Goal: Task Accomplishment & Management: Manage account settings

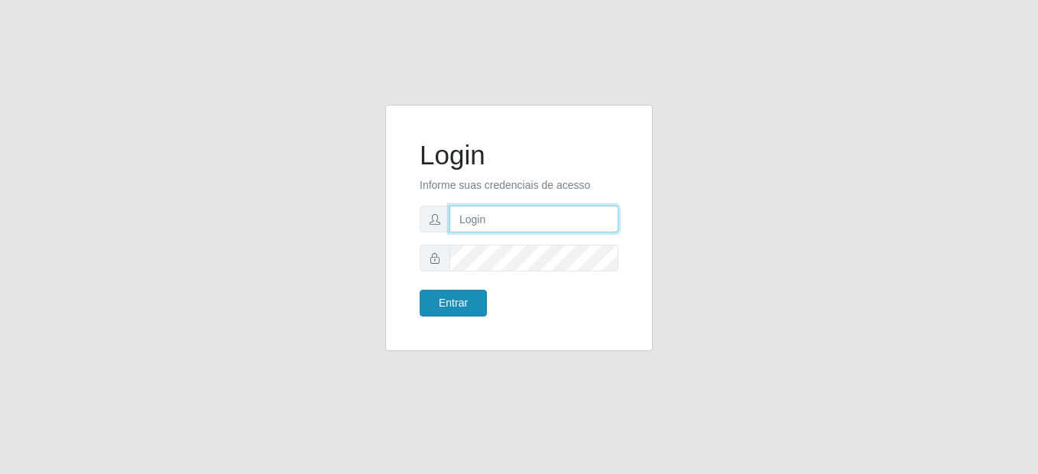
type input "gislaynne@cestao"
click at [458, 311] on button "Entrar" at bounding box center [452, 303] width 67 height 27
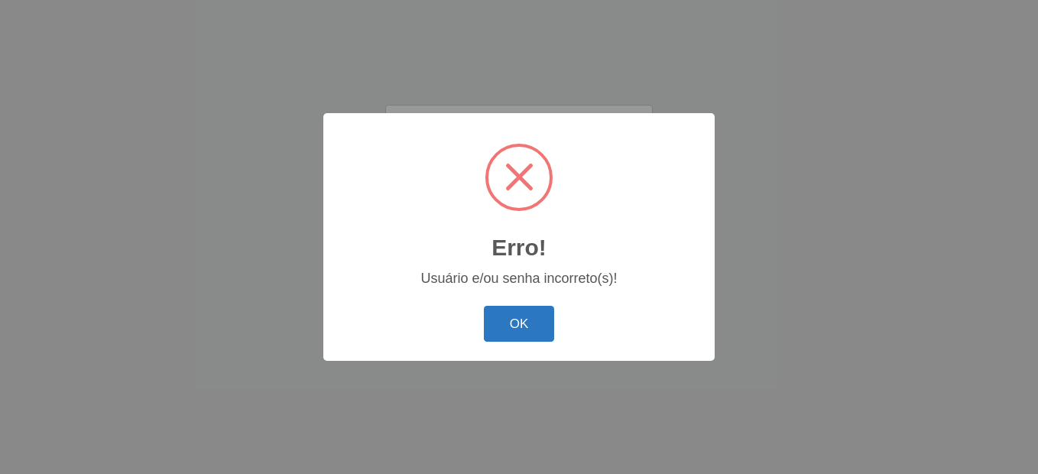
click at [517, 328] on button "OK" at bounding box center [519, 324] width 71 height 36
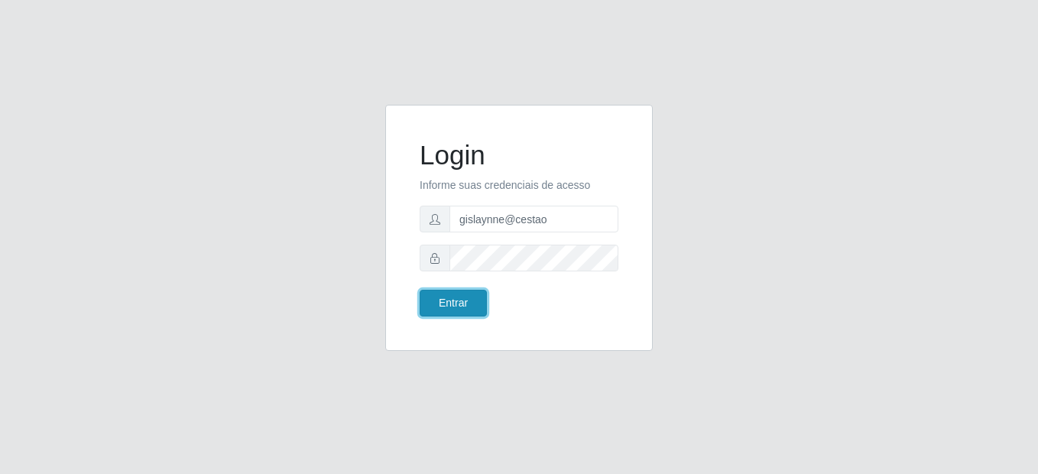
click at [465, 309] on button "Entrar" at bounding box center [452, 303] width 67 height 27
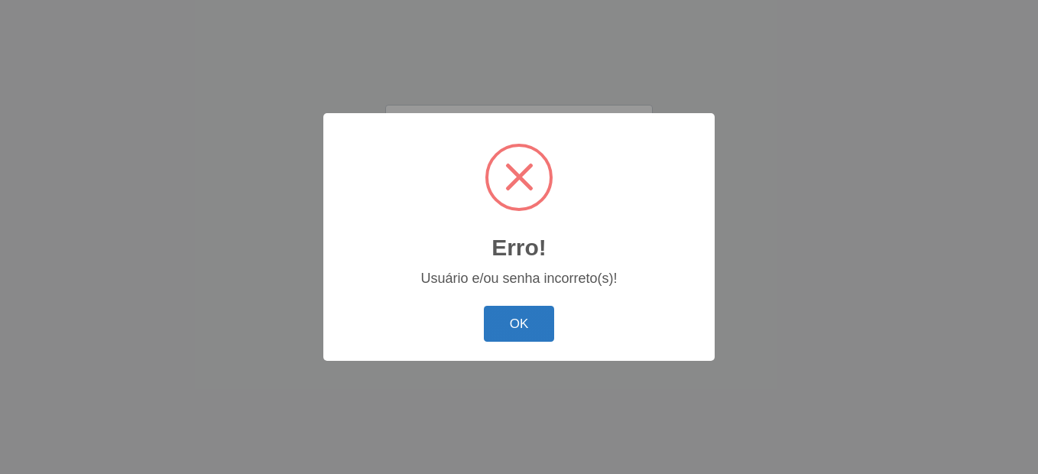
click at [513, 316] on button "OK" at bounding box center [519, 324] width 71 height 36
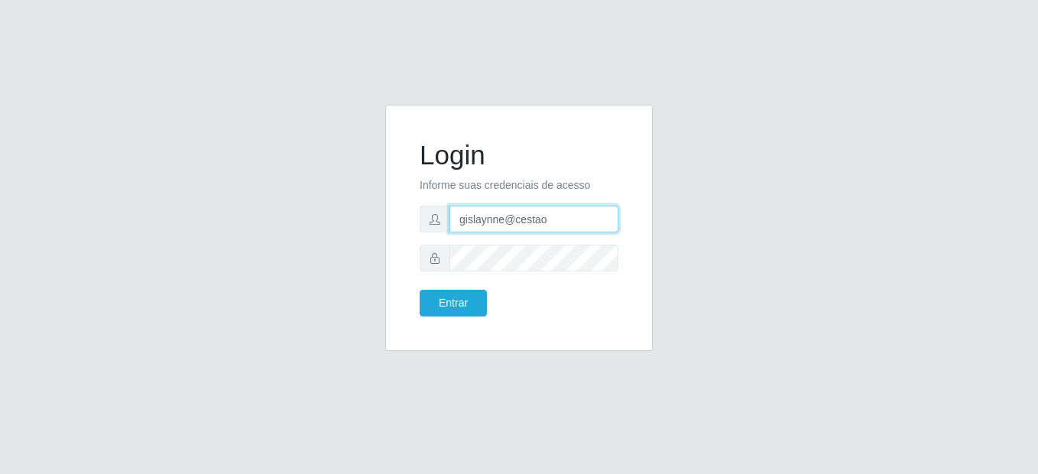
click at [564, 214] on input "gislaynne@cestao" at bounding box center [533, 219] width 169 height 27
type input "gislaynne@cestao"
click at [545, 223] on input "gislaynne@cestao" at bounding box center [533, 219] width 169 height 27
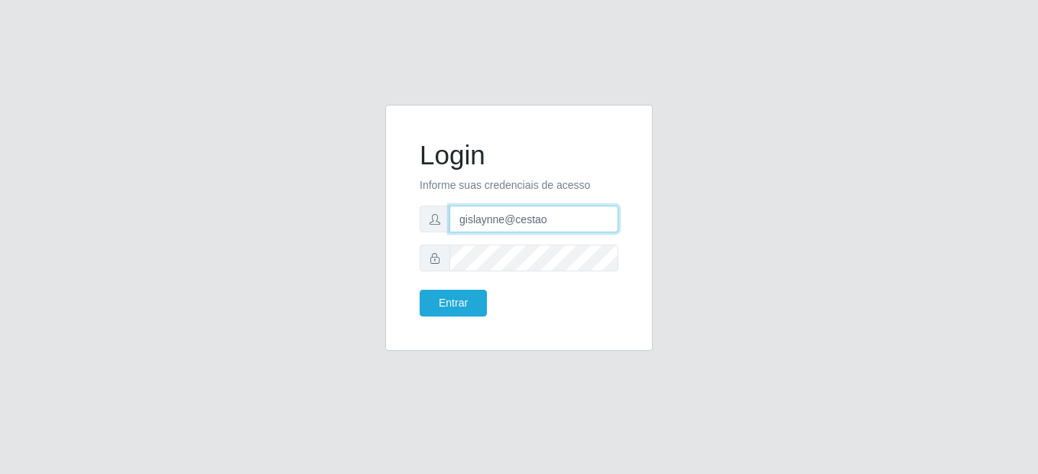
click at [545, 223] on input "gislaynne@cestao" at bounding box center [533, 219] width 169 height 27
click at [545, 223] on input "text" at bounding box center [533, 219] width 169 height 27
type input "analucia@cestao"
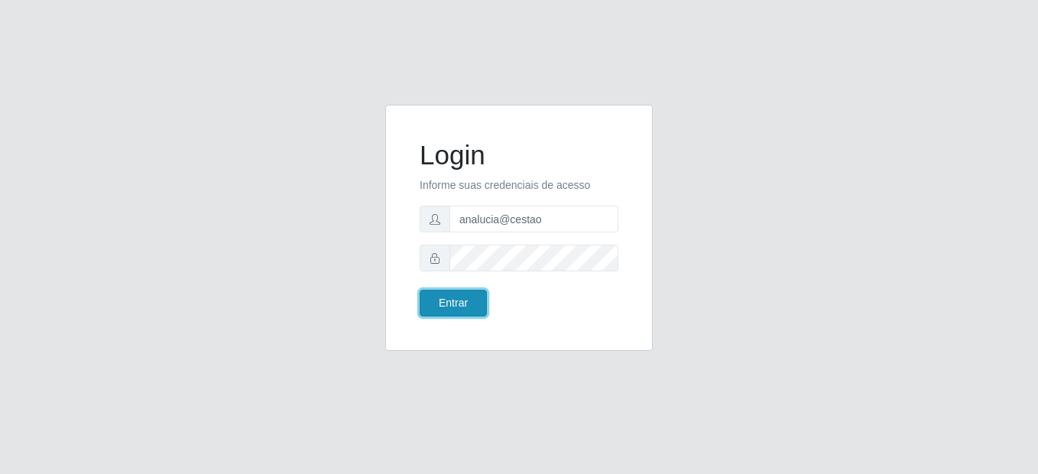
click at [445, 300] on button "Entrar" at bounding box center [452, 303] width 67 height 27
